Goal: Check status

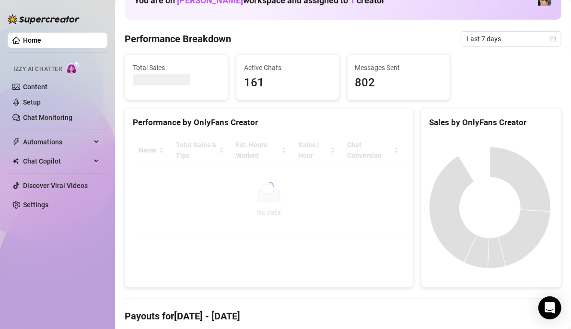
scroll to position [48, 0]
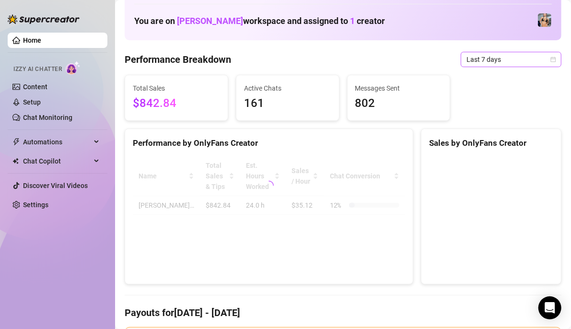
click at [550, 59] on icon "calendar" at bounding box center [553, 60] width 6 height 6
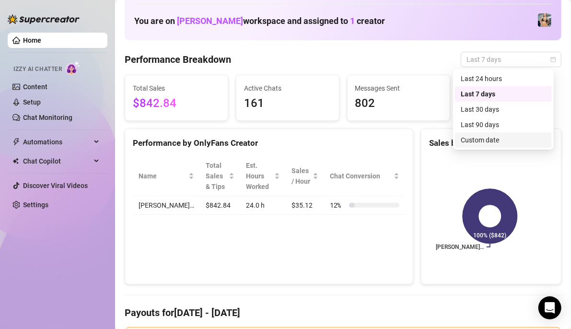
click at [487, 141] on div "Custom date" at bounding box center [502, 140] width 85 height 11
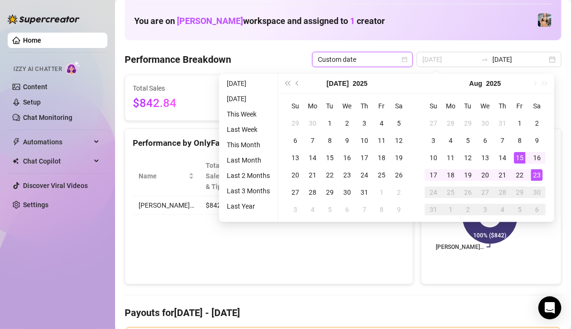
type input "[DATE]"
click at [518, 157] on div "15" at bounding box center [520, 158] width 12 height 12
click at [536, 173] on div "23" at bounding box center [537, 175] width 12 height 12
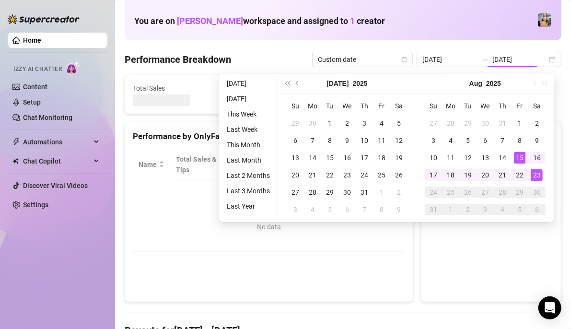
type input "2025-08-15"
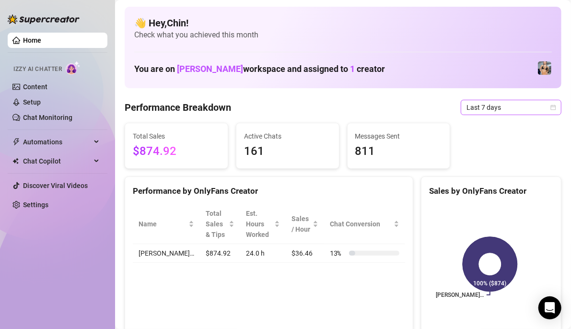
click at [551, 106] on icon "calendar" at bounding box center [553, 106] width 5 height 5
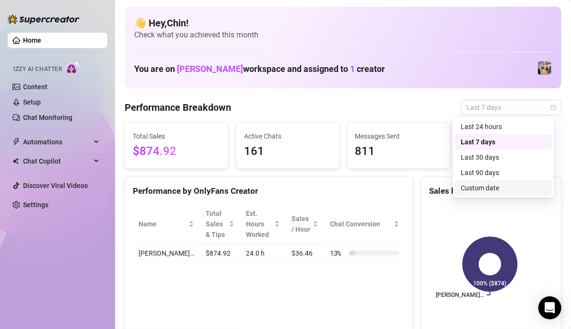
click at [495, 186] on div "Custom date" at bounding box center [502, 188] width 85 height 11
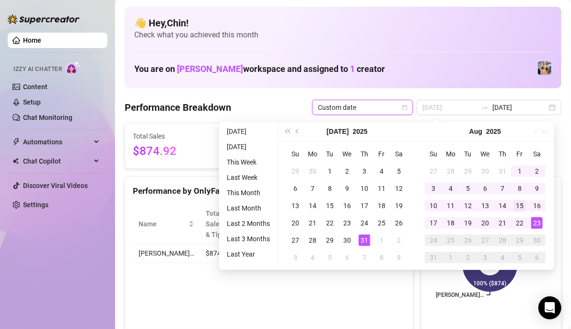
type input "2025-08-15"
click at [521, 206] on div "15" at bounding box center [520, 206] width 12 height 12
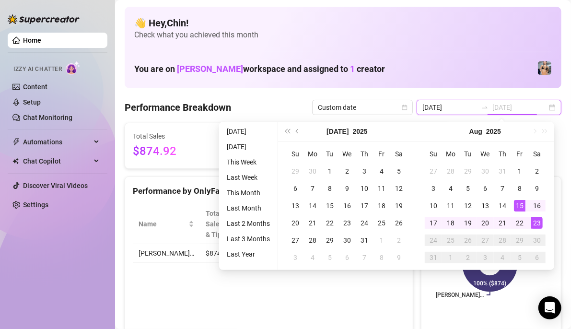
type input "2025-08-23"
click at [535, 224] on div "23" at bounding box center [537, 223] width 12 height 12
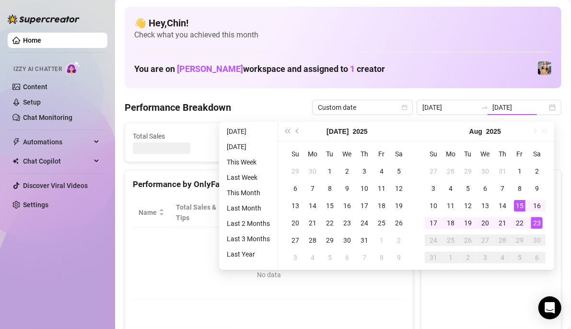
type input "2025-08-15"
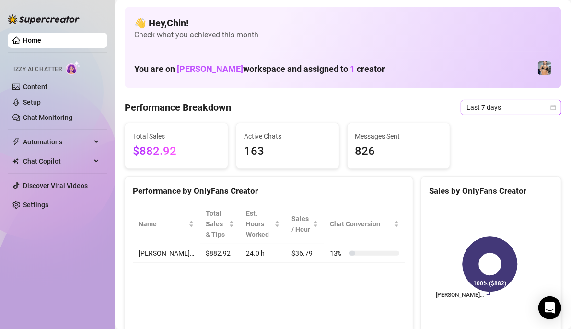
click at [549, 106] on div "Last 7 days" at bounding box center [510, 107] width 101 height 15
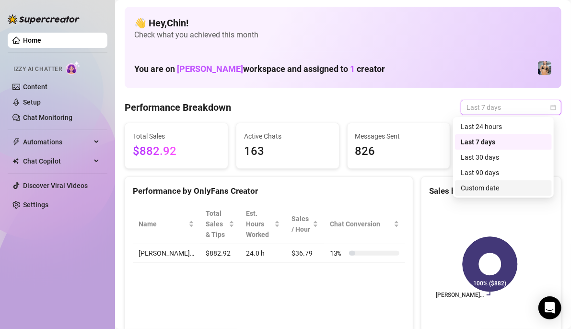
click at [494, 188] on div "Custom date" at bounding box center [502, 188] width 85 height 11
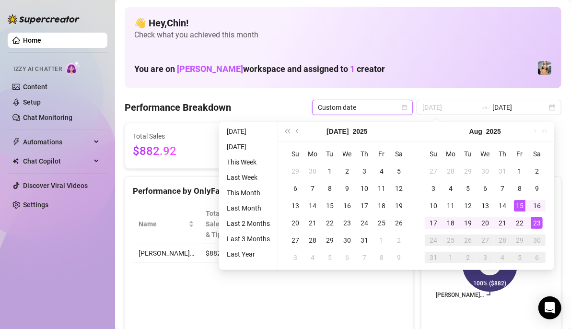
click at [519, 204] on div "15" at bounding box center [520, 206] width 12 height 12
click at [539, 220] on div "23" at bounding box center [537, 223] width 12 height 12
click at [539, 220] on rect at bounding box center [490, 264] width 122 height 120
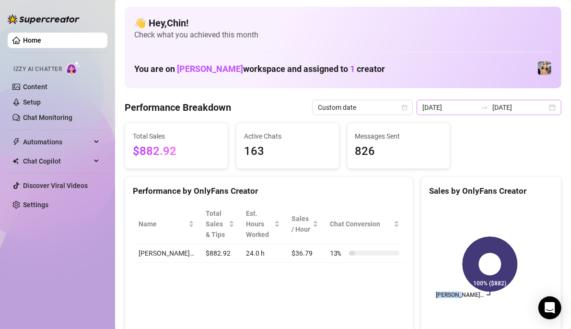
click at [547, 105] on div "2025-08-16 2025-08-23" at bounding box center [488, 107] width 145 height 15
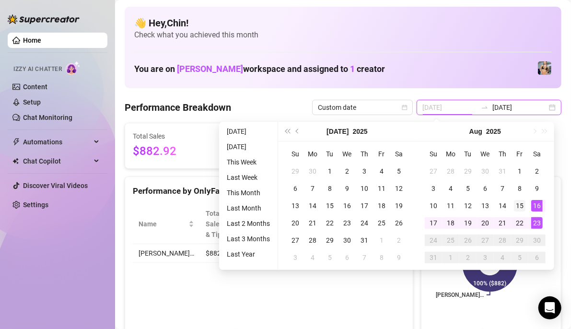
type input "2025-08-15"
click at [520, 202] on div "15" at bounding box center [520, 206] width 12 height 12
click at [535, 219] on div "23" at bounding box center [537, 223] width 12 height 12
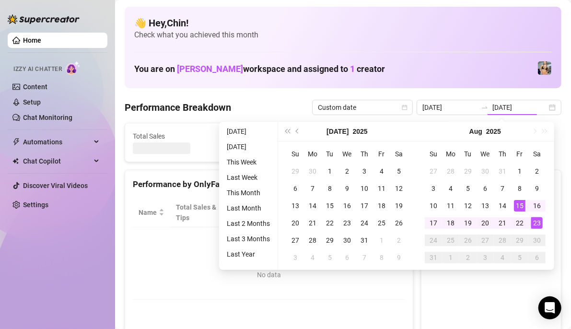
type input "2025-08-15"
